Goal: Information Seeking & Learning: Compare options

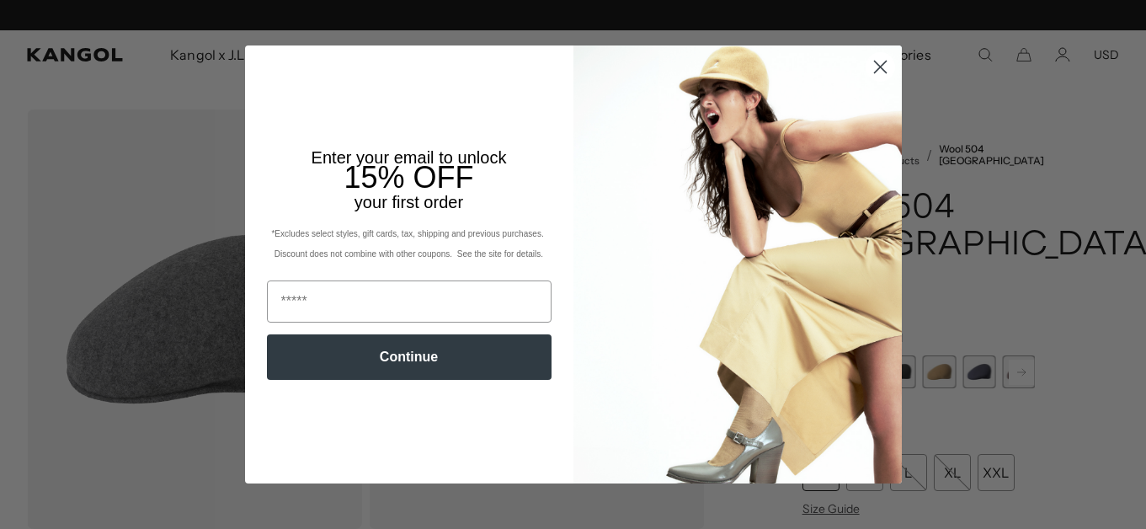
scroll to position [0, 347]
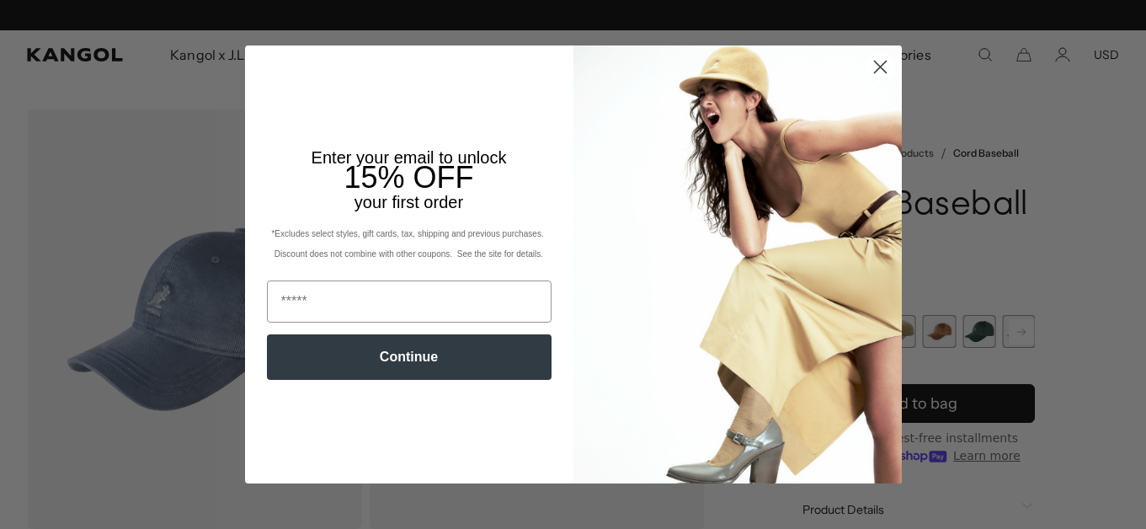
scroll to position [0, 347]
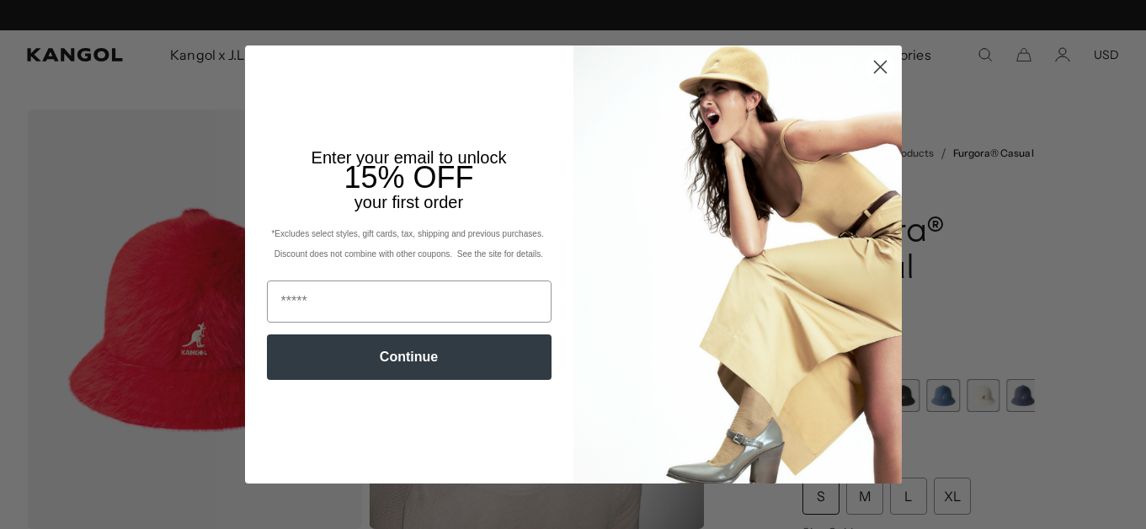
scroll to position [0, 347]
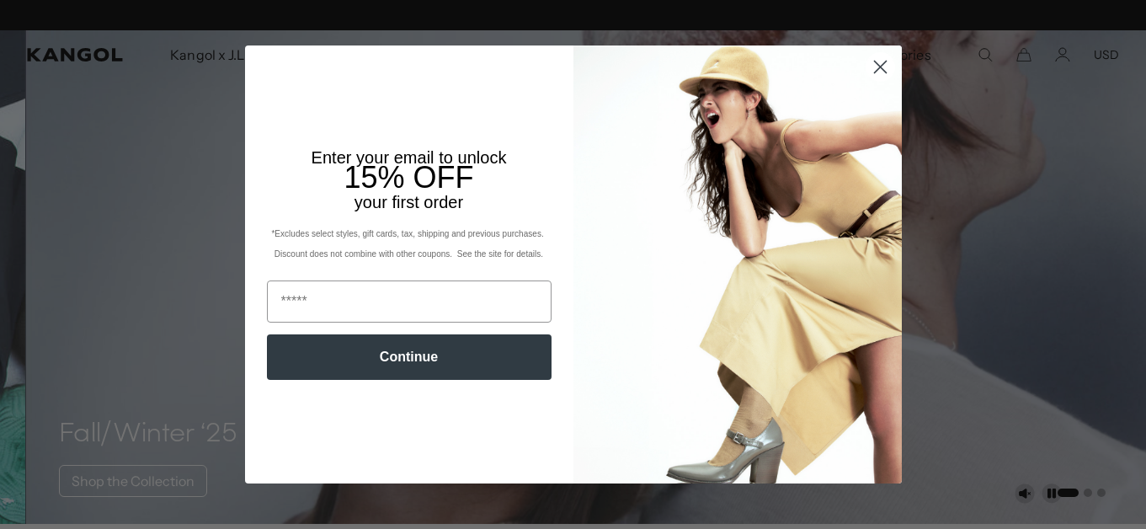
scroll to position [0, 347]
